Goal: Find specific page/section: Find specific page/section

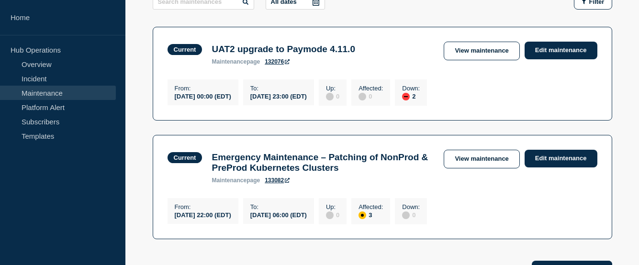
scroll to position [171, 0]
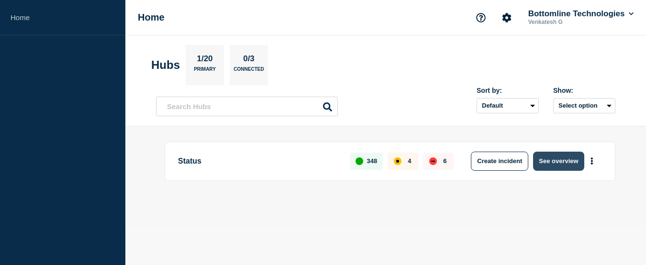
click at [551, 160] on button "See overview" at bounding box center [558, 161] width 51 height 19
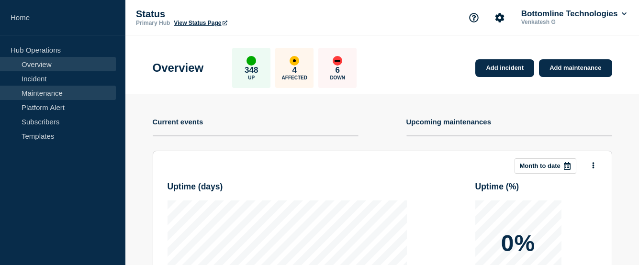
click at [45, 92] on link "Maintenance" at bounding box center [58, 93] width 116 height 14
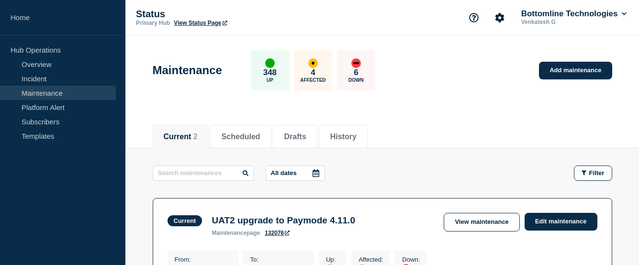
scroll to position [232, 0]
